Goal: Information Seeking & Learning: Check status

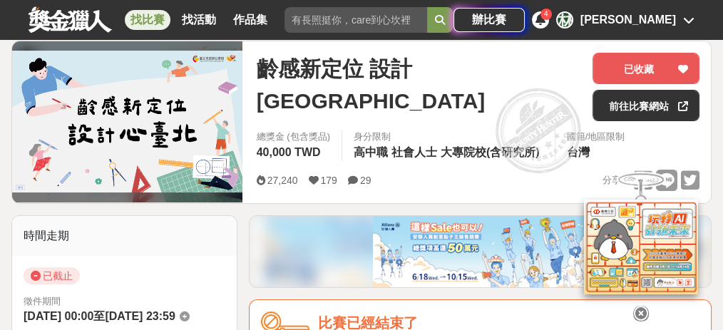
scroll to position [190, 0]
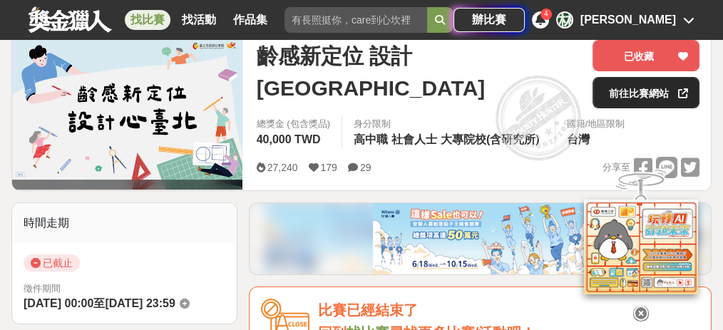
click at [601, 88] on link "前往比賽網站" at bounding box center [645, 92] width 107 height 31
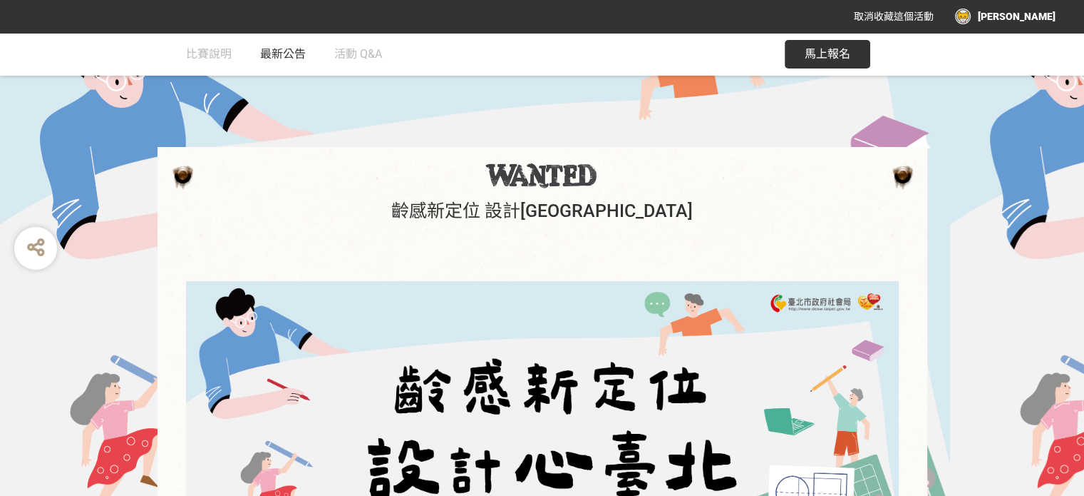
click at [294, 64] on link "最新公告" at bounding box center [283, 54] width 46 height 43
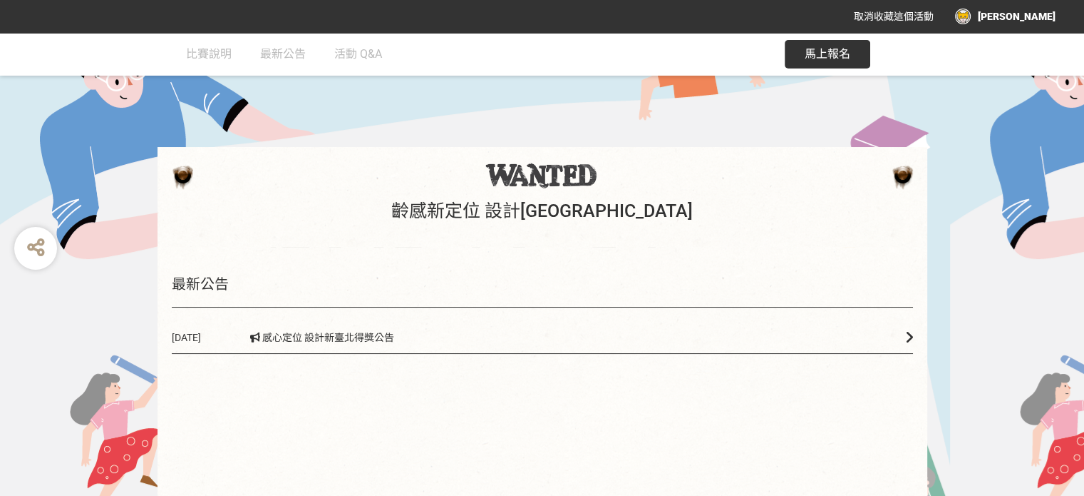
click at [541, 344] on link "[DATE] 感心定位 設計新臺北得獎公告" at bounding box center [542, 338] width 741 height 32
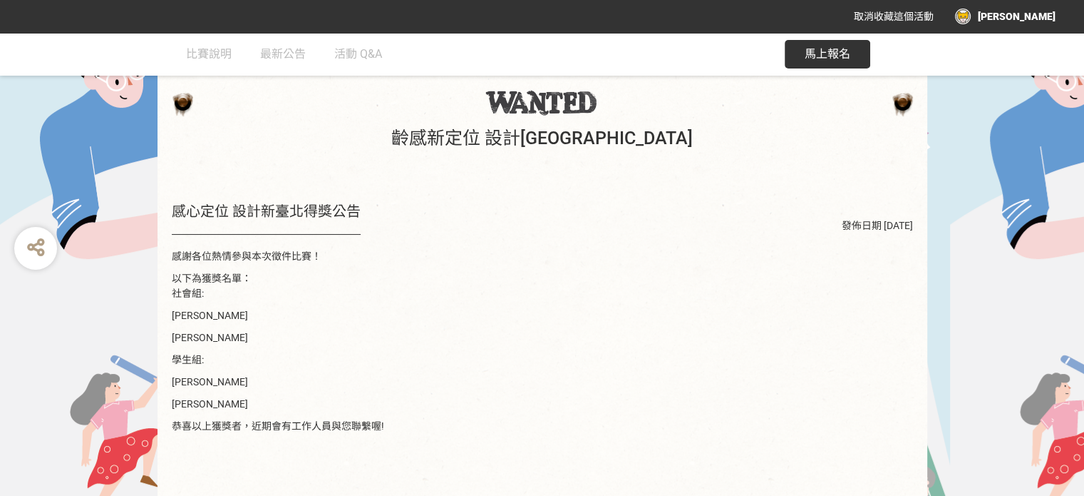
scroll to position [71, 0]
